Goal: Task Accomplishment & Management: Manage account settings

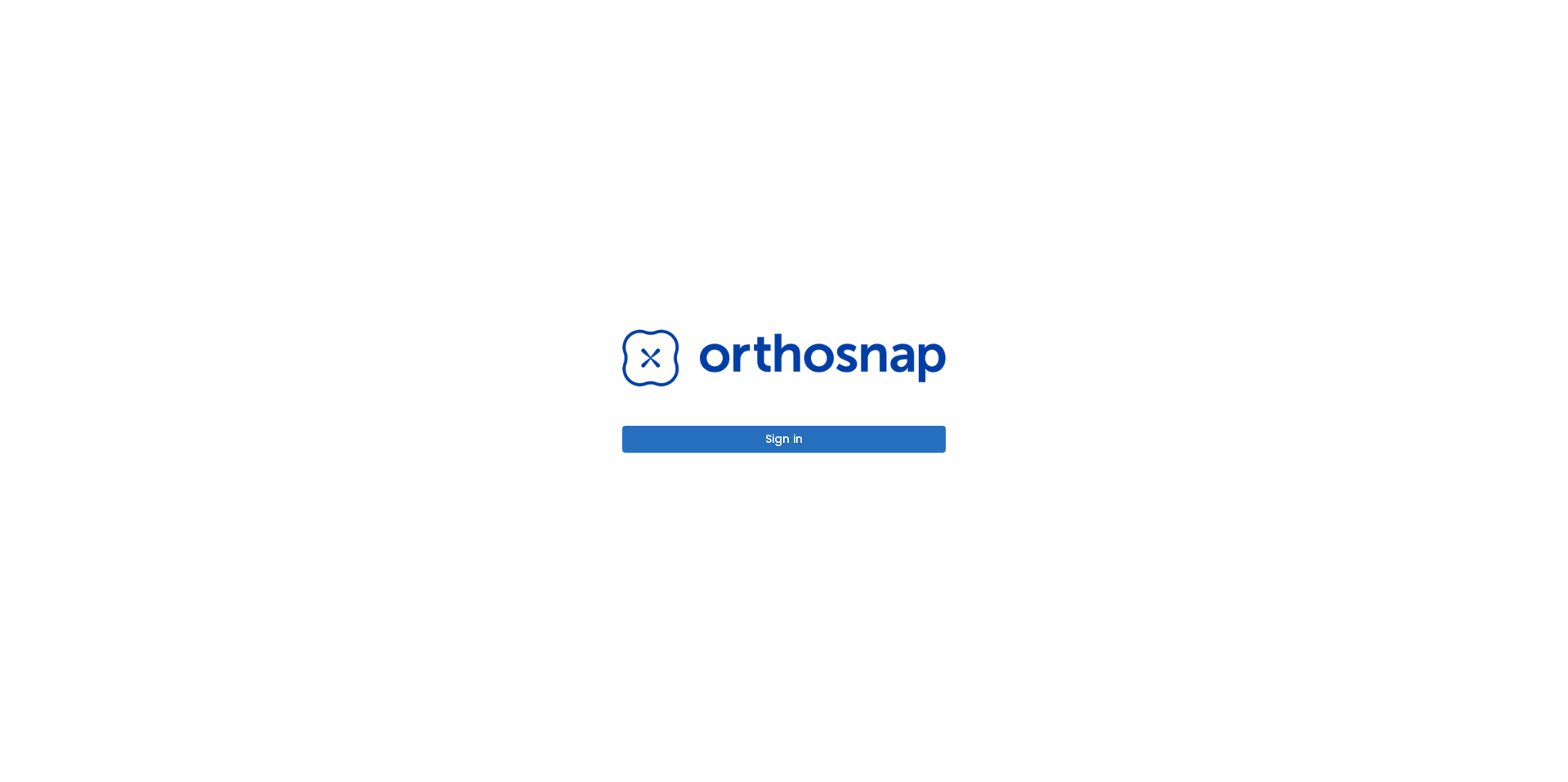
click at [894, 431] on button "Sign in" at bounding box center [784, 438] width 324 height 27
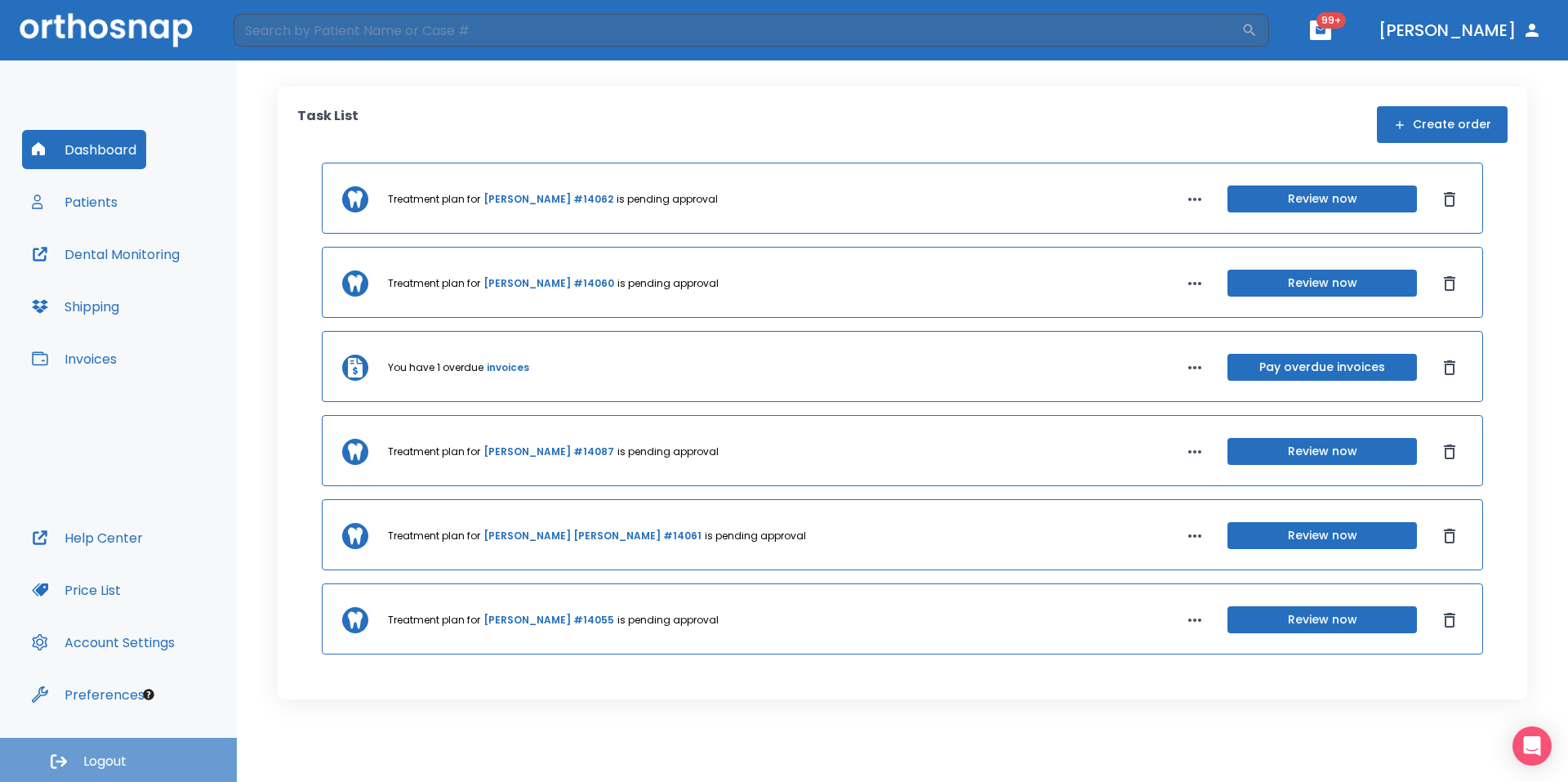
click at [111, 751] on button "Logout" at bounding box center [118, 760] width 237 height 44
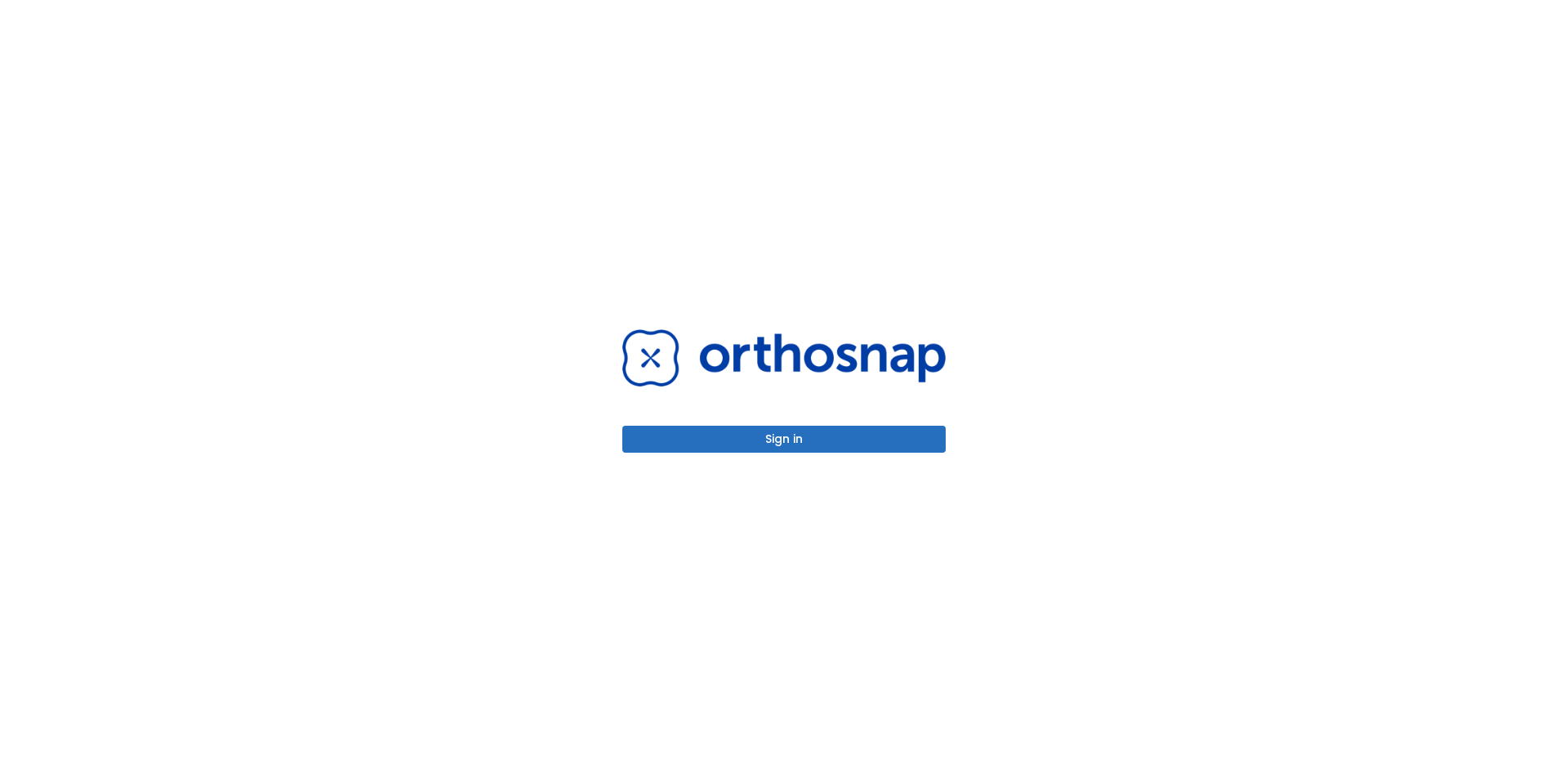
click at [825, 440] on button "Sign in" at bounding box center [784, 438] width 324 height 27
